Goal: Task Accomplishment & Management: Complete application form

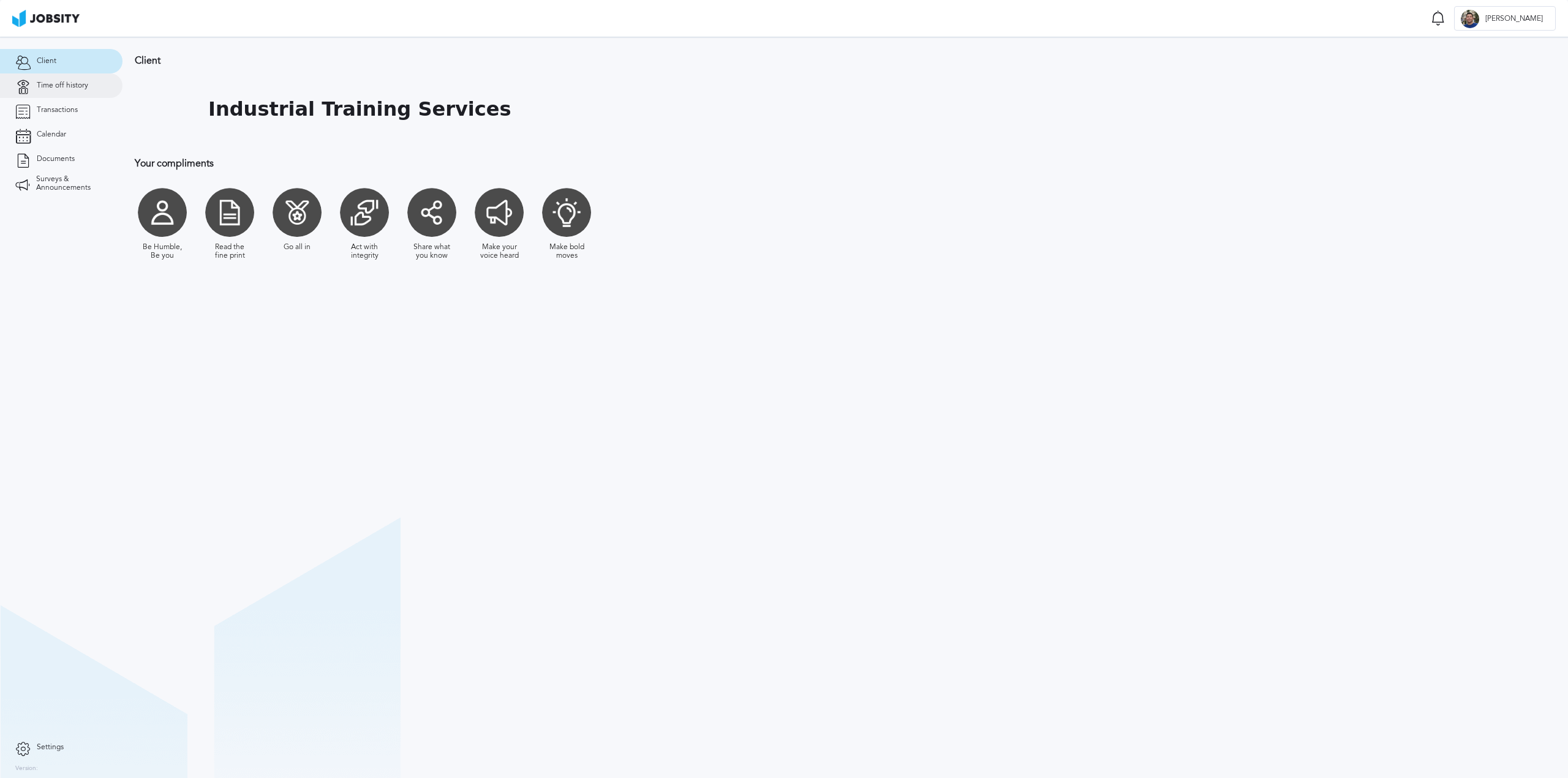
click at [67, 81] on span "Time off history" at bounding box center [62, 85] width 51 height 9
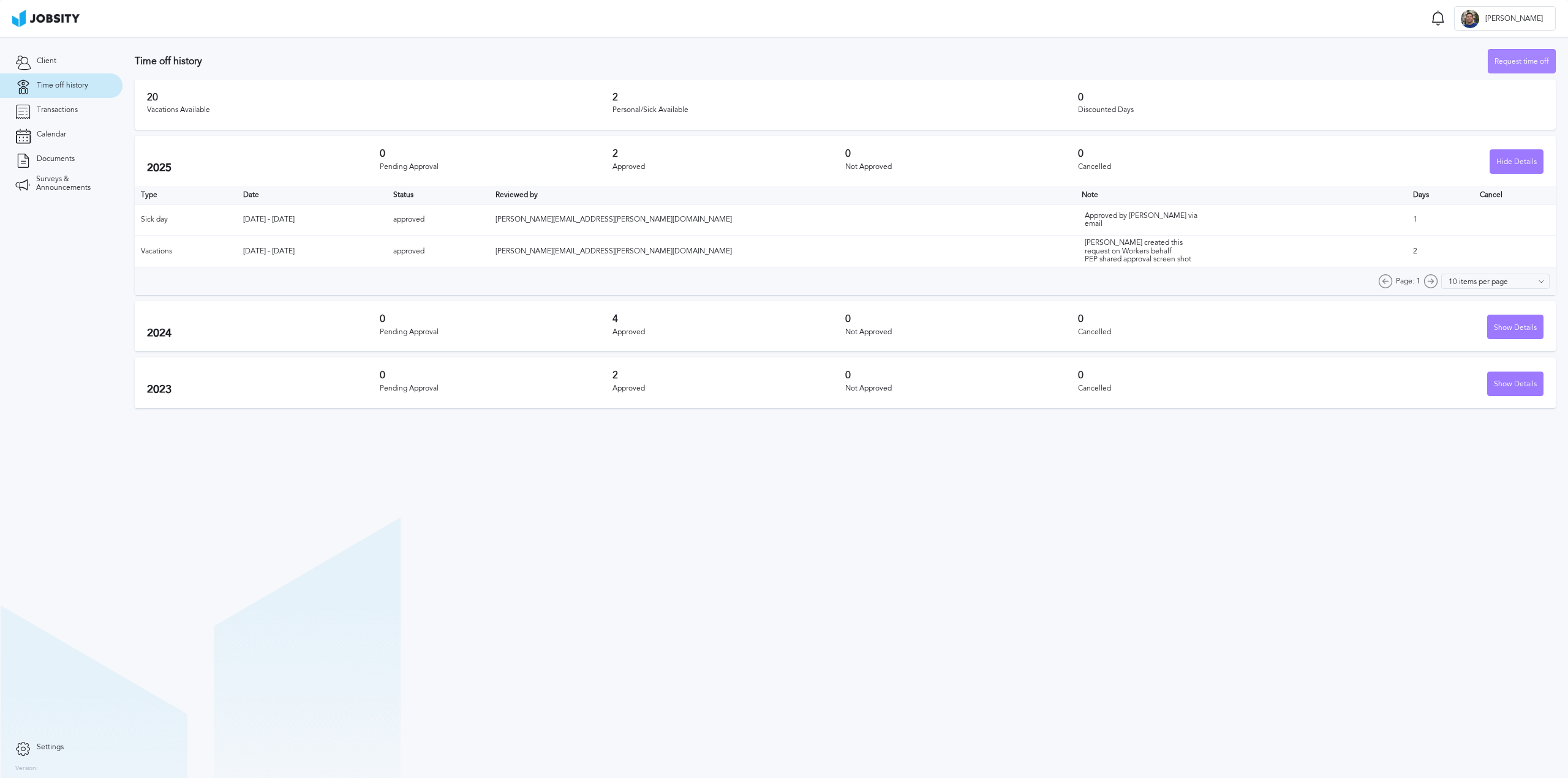
click at [1527, 59] on div "Request time off" at bounding box center [1522, 62] width 66 height 24
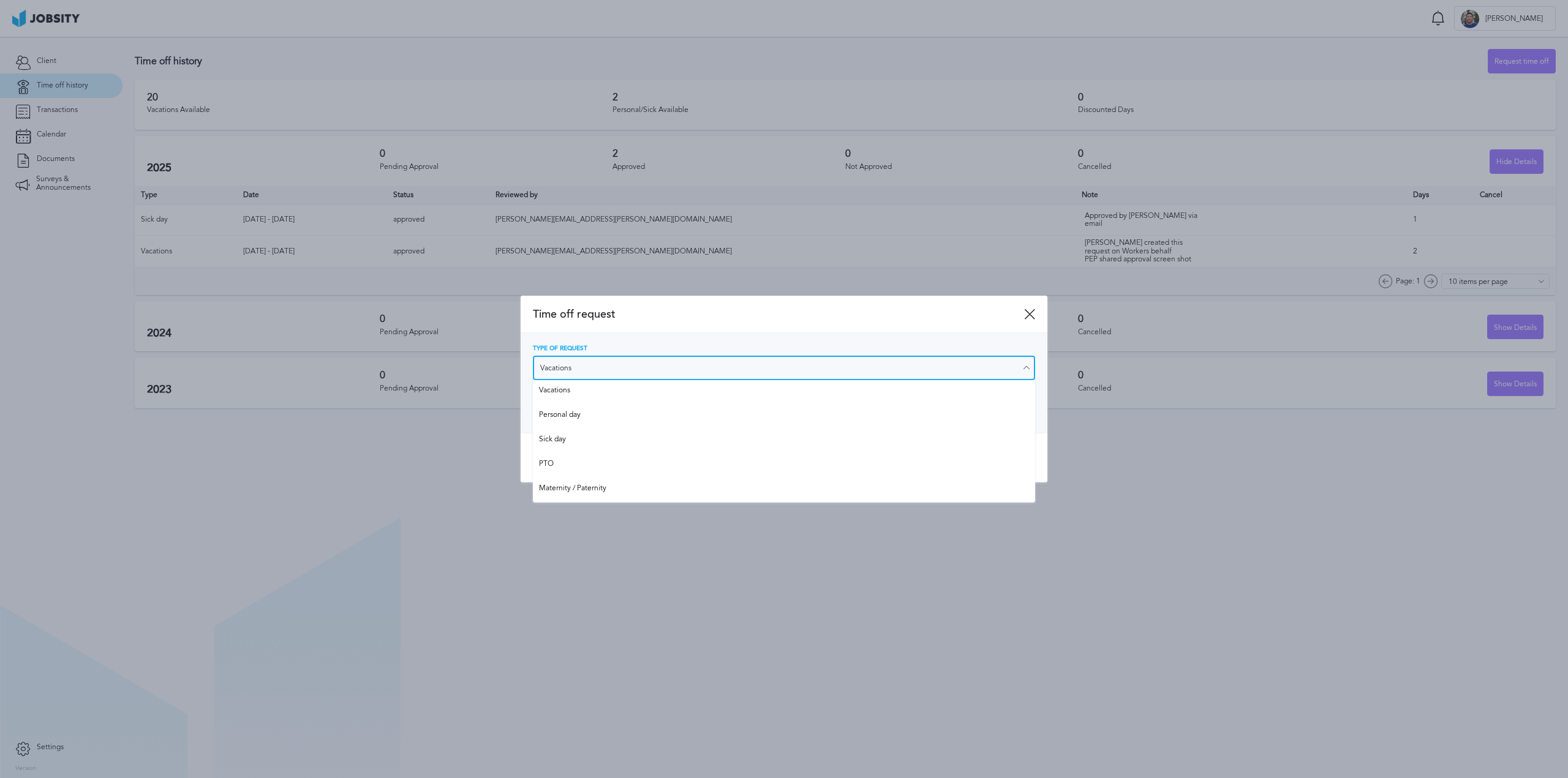
click at [697, 363] on input "Vacations" at bounding box center [784, 367] width 503 height 24
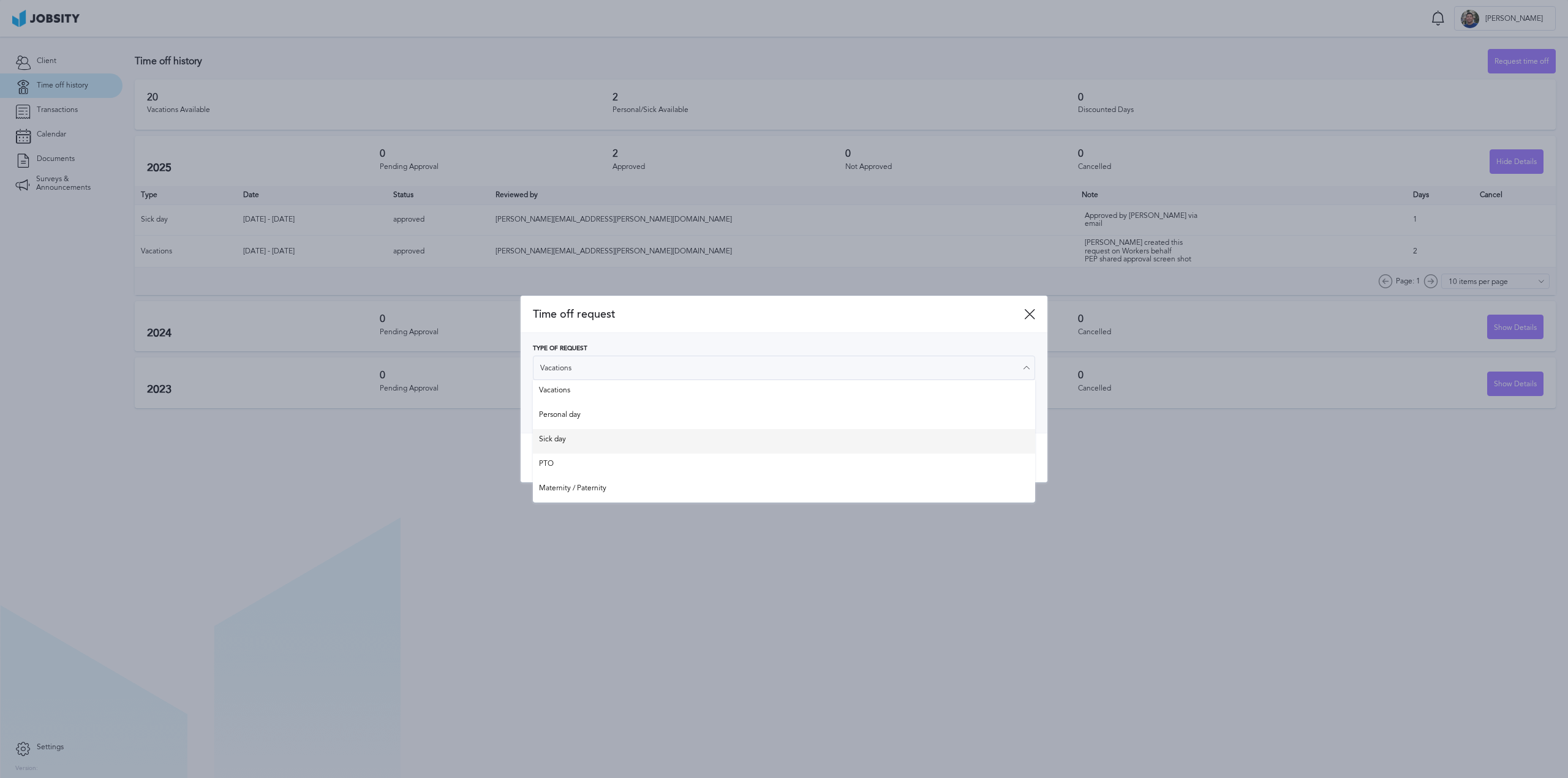
type input "Sick day"
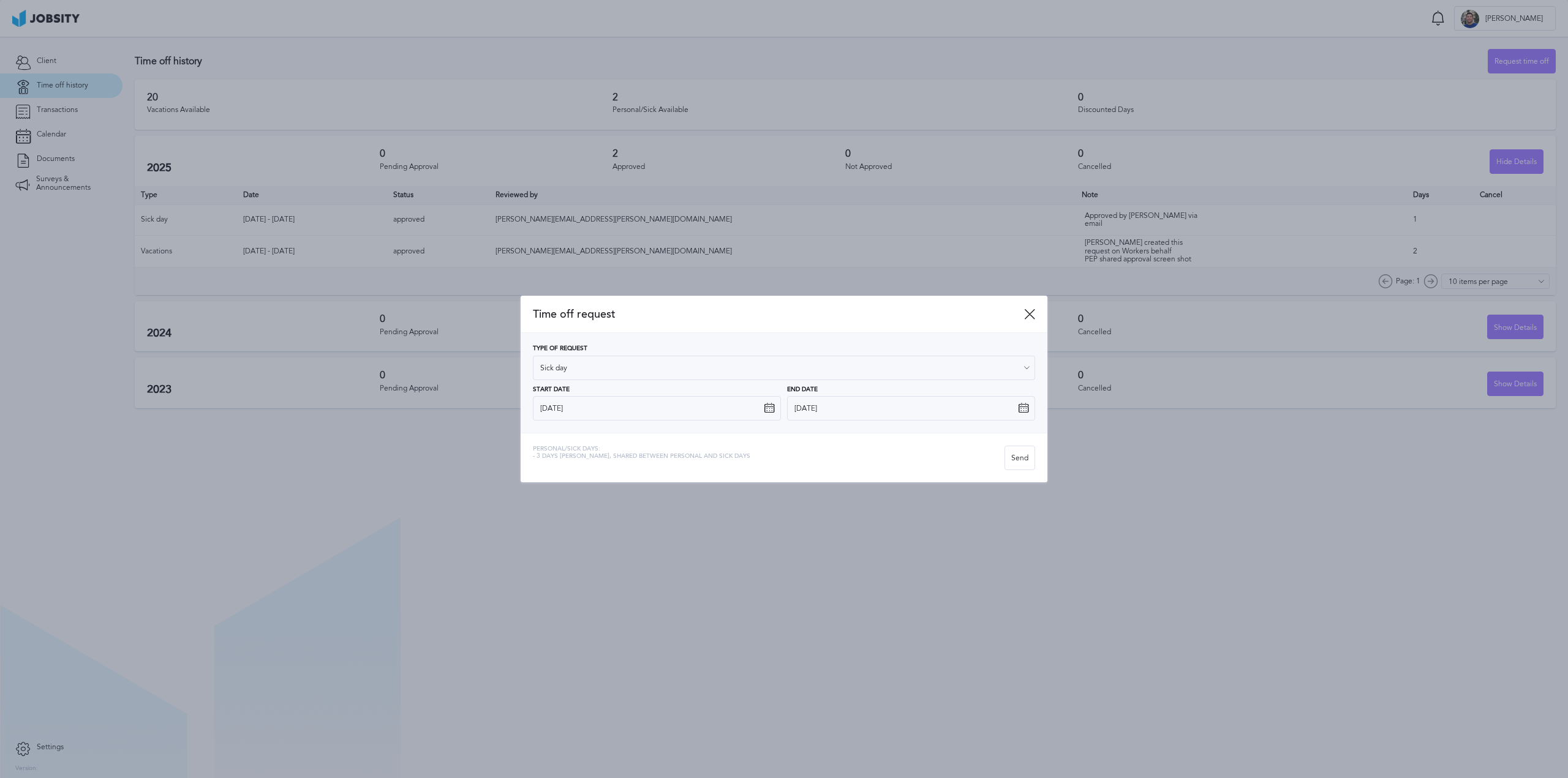
click at [568, 440] on div "Time off request Type of Request Sick day Vacations Personal day Sick day PTO M…" at bounding box center [784, 389] width 527 height 187
click at [686, 406] on input "[DATE]" at bounding box center [657, 408] width 248 height 24
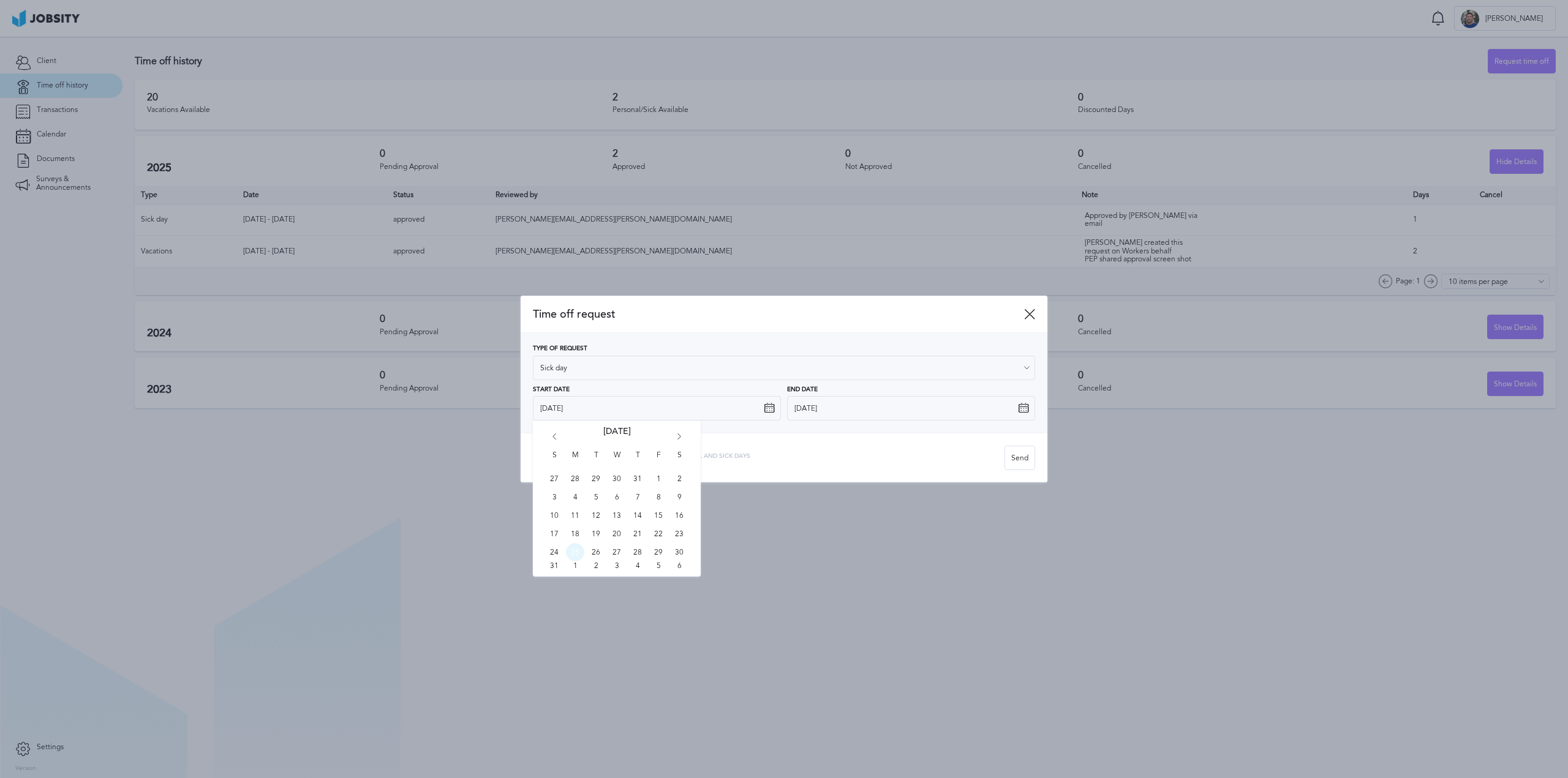
click at [571, 554] on span "25" at bounding box center [575, 552] width 18 height 18
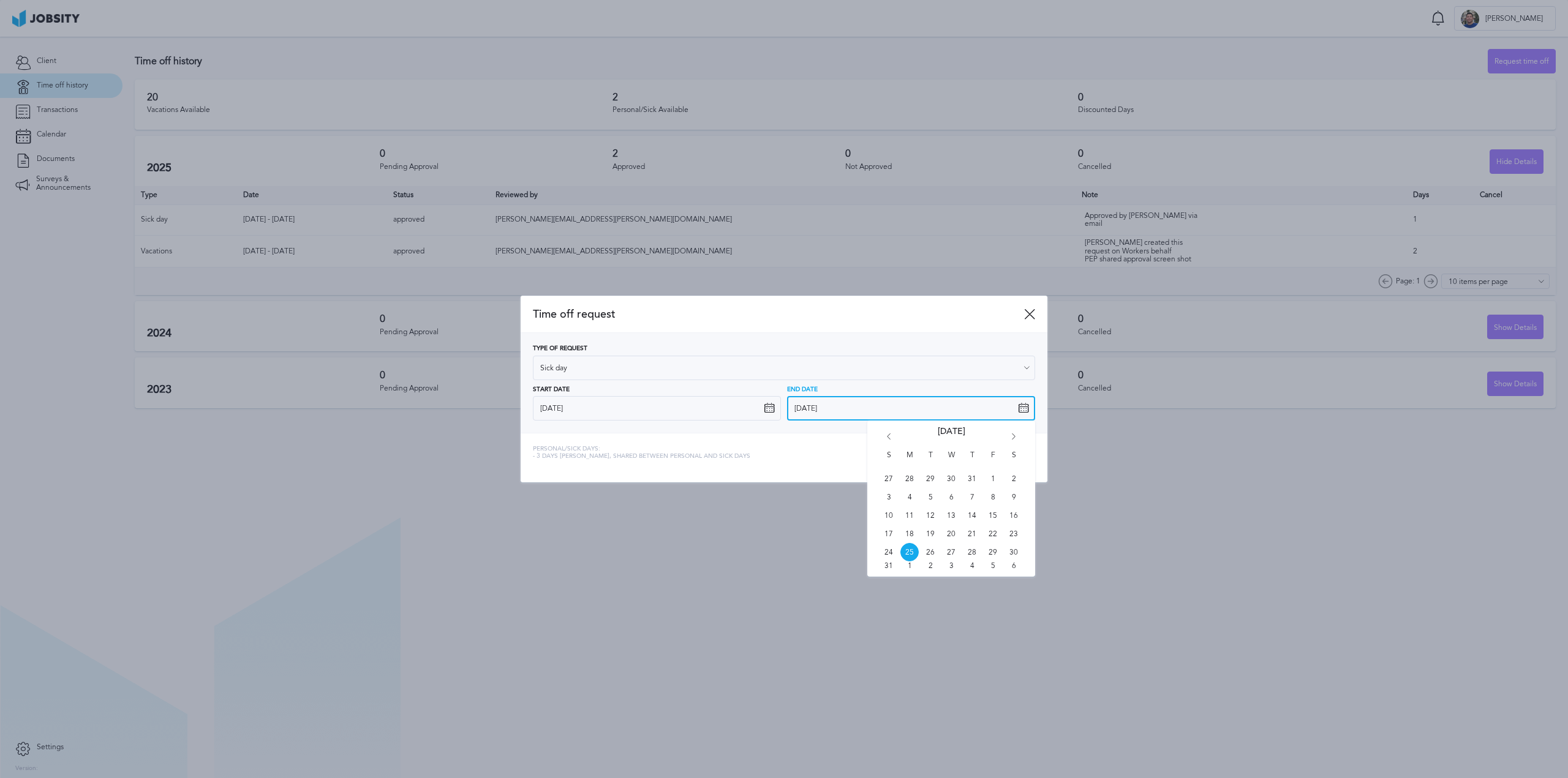
click at [882, 410] on input "[DATE]" at bounding box center [911, 408] width 248 height 24
click at [949, 550] on span "27" at bounding box center [951, 552] width 18 height 18
click at [896, 410] on input "[DATE]" at bounding box center [911, 408] width 248 height 24
click at [906, 554] on span "25" at bounding box center [909, 552] width 18 height 18
type input "[DATE]"
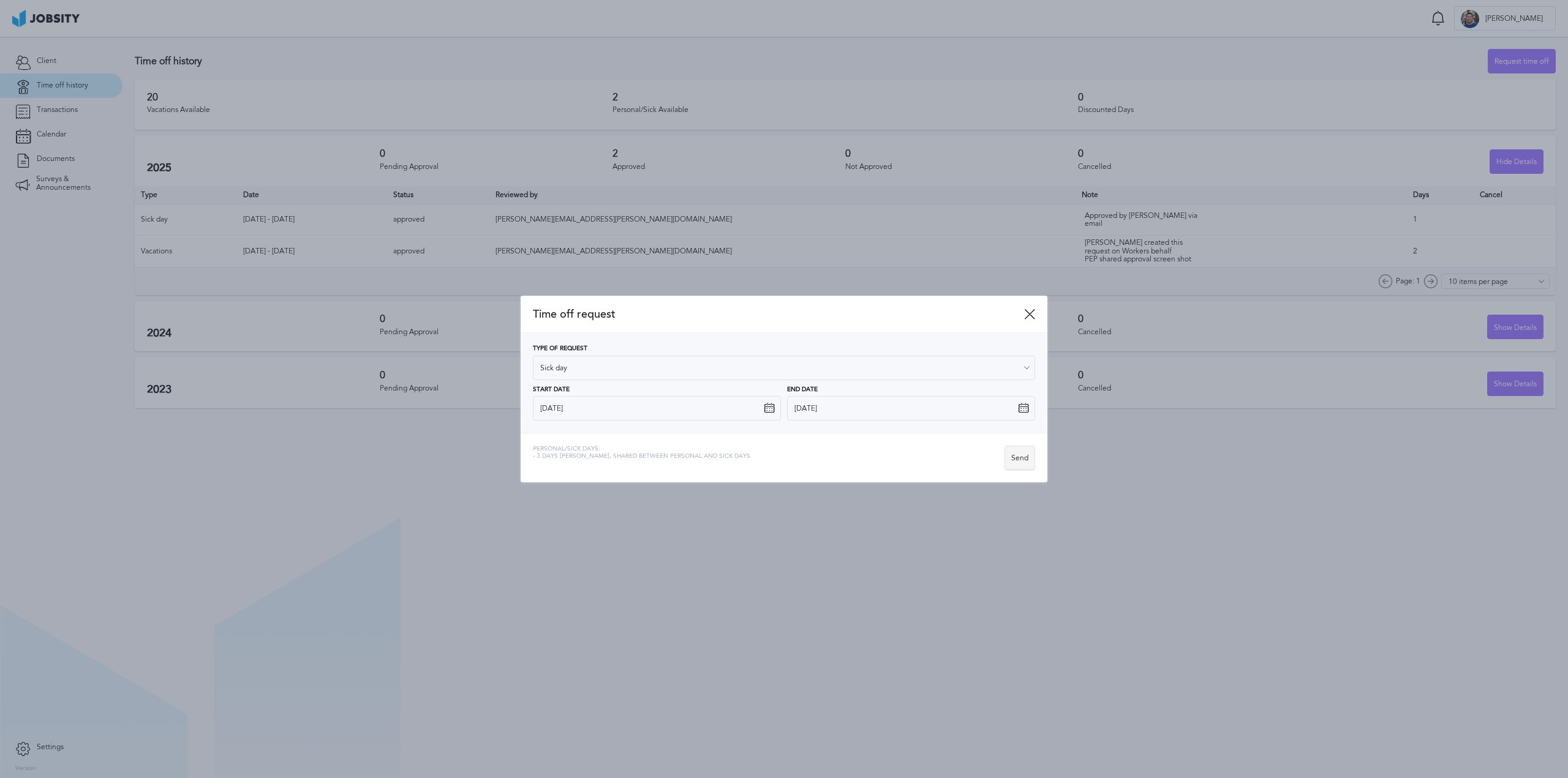
click at [1014, 459] on div "Send" at bounding box center [1020, 458] width 29 height 24
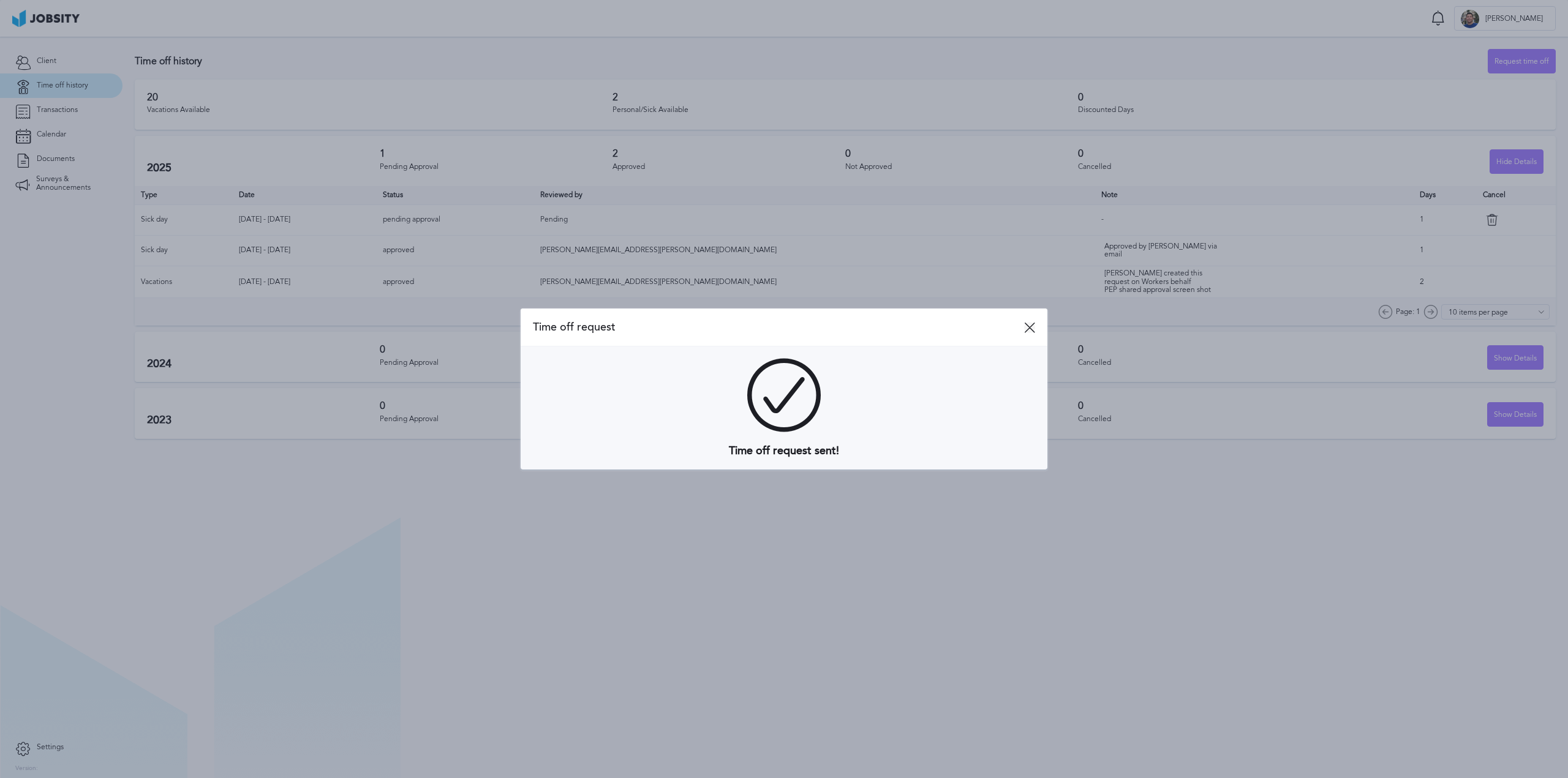
click at [1027, 329] on icon at bounding box center [1030, 328] width 11 height 11
